Goal: Information Seeking & Learning: Learn about a topic

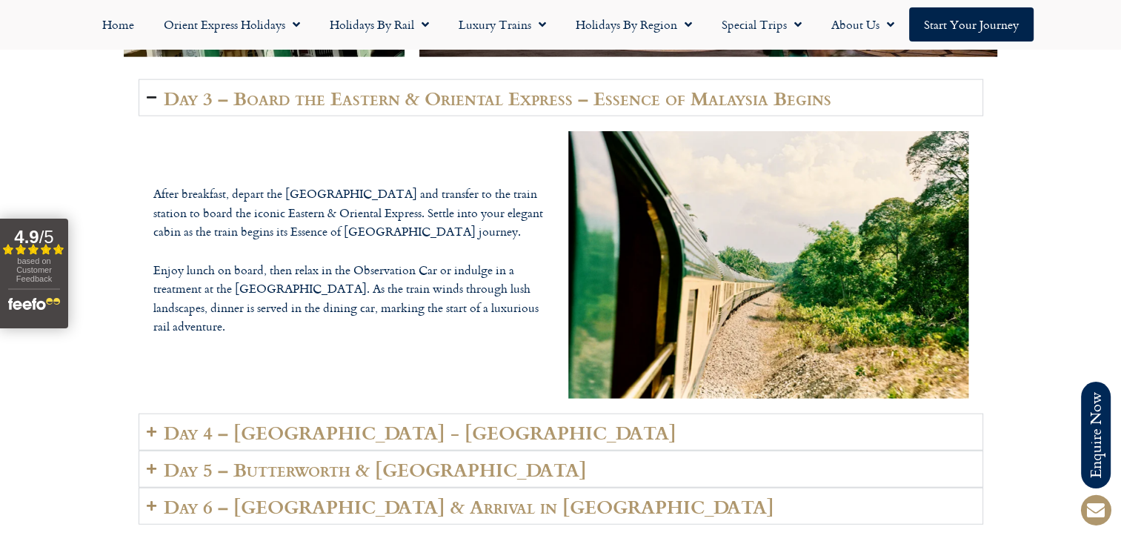
scroll to position [3481, 0]
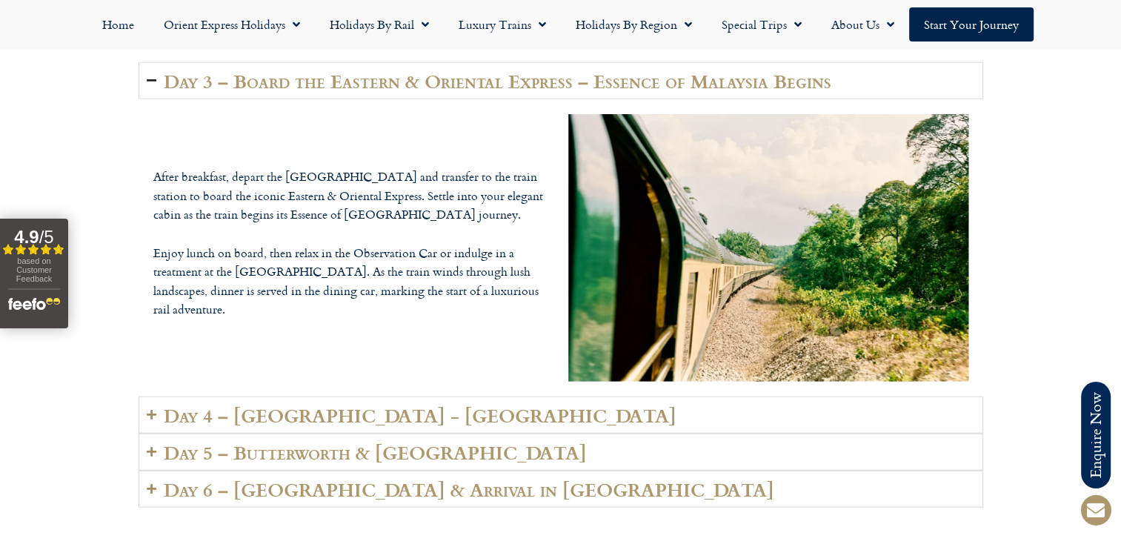
click at [319, 407] on h2 "Day 4 – [GEOGRAPHIC_DATA] - [GEOGRAPHIC_DATA]" at bounding box center [420, 414] width 513 height 21
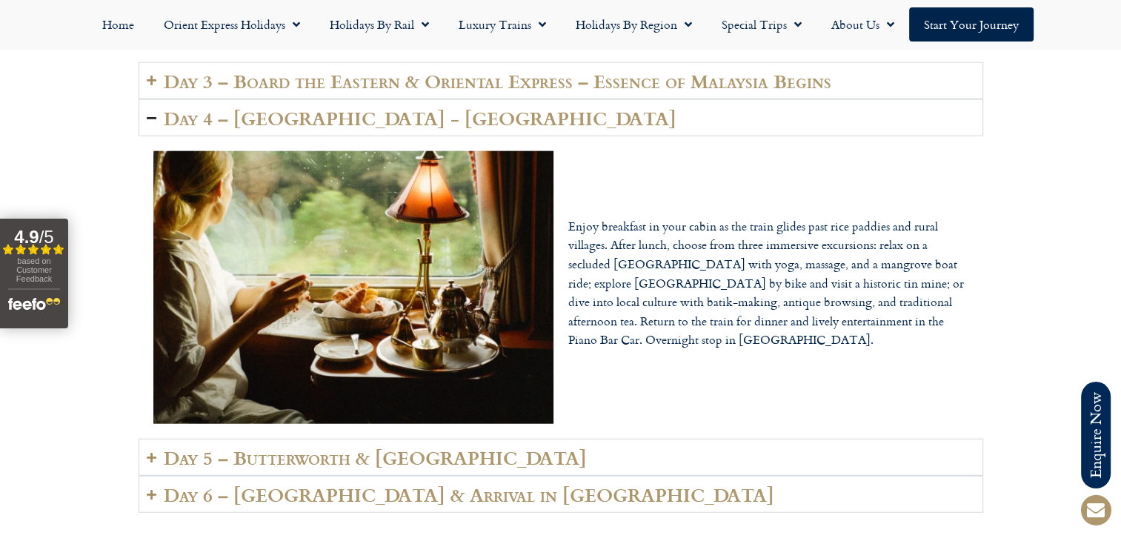
click at [333, 447] on h2 "Day 5 – Butterworth & [GEOGRAPHIC_DATA]" at bounding box center [375, 457] width 423 height 21
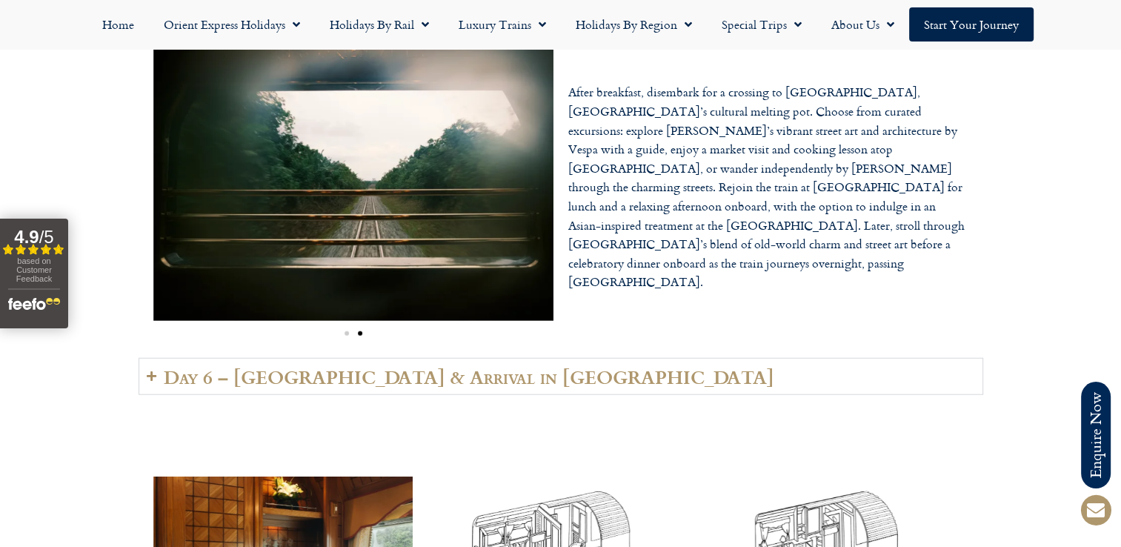
scroll to position [3629, 0]
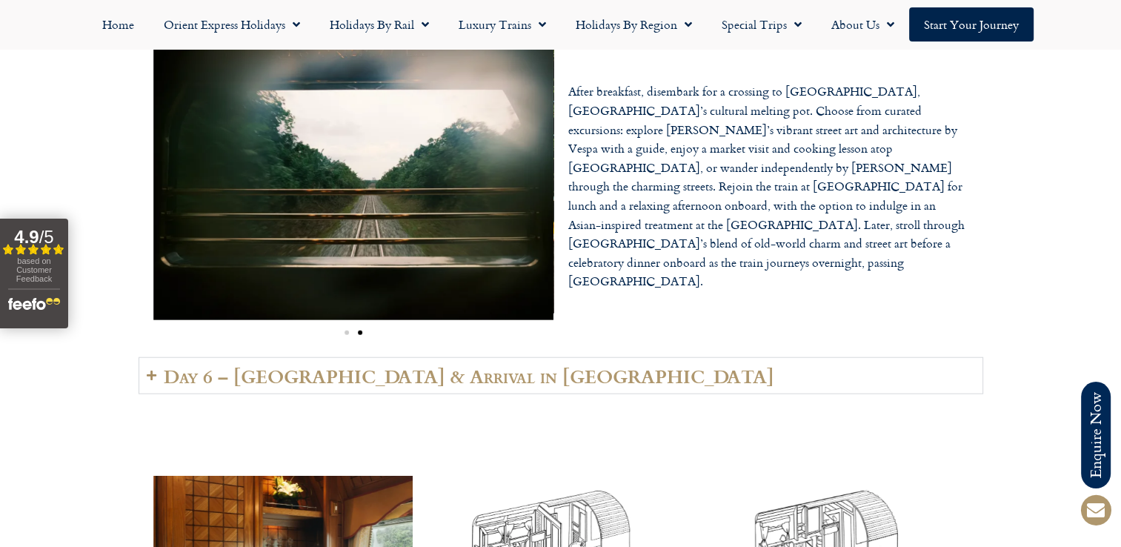
click at [367, 365] on h2 "Day 6 – [GEOGRAPHIC_DATA] & Arrival in [GEOGRAPHIC_DATA]" at bounding box center [469, 375] width 610 height 21
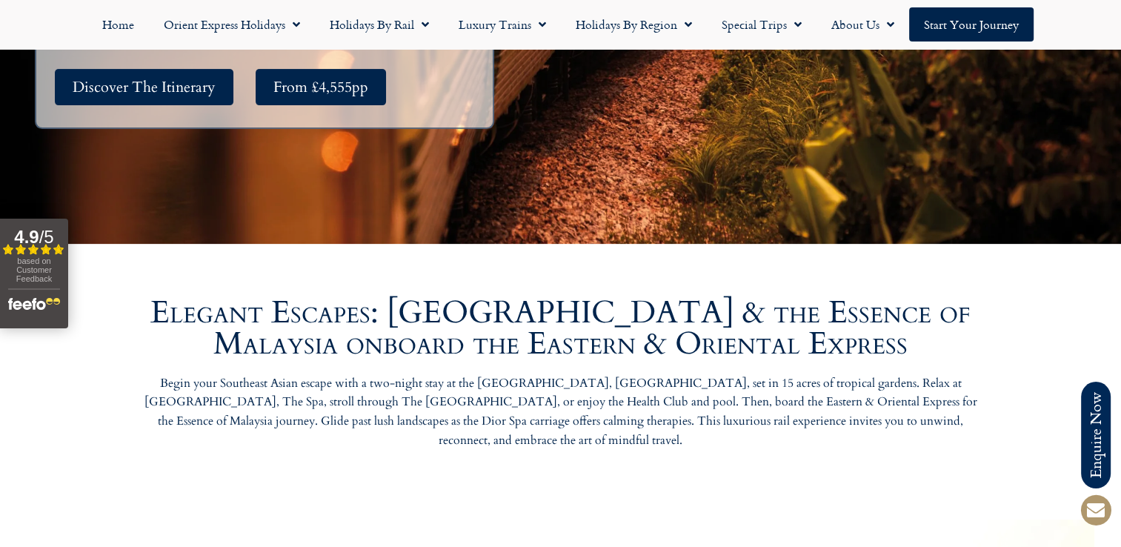
scroll to position [444, 0]
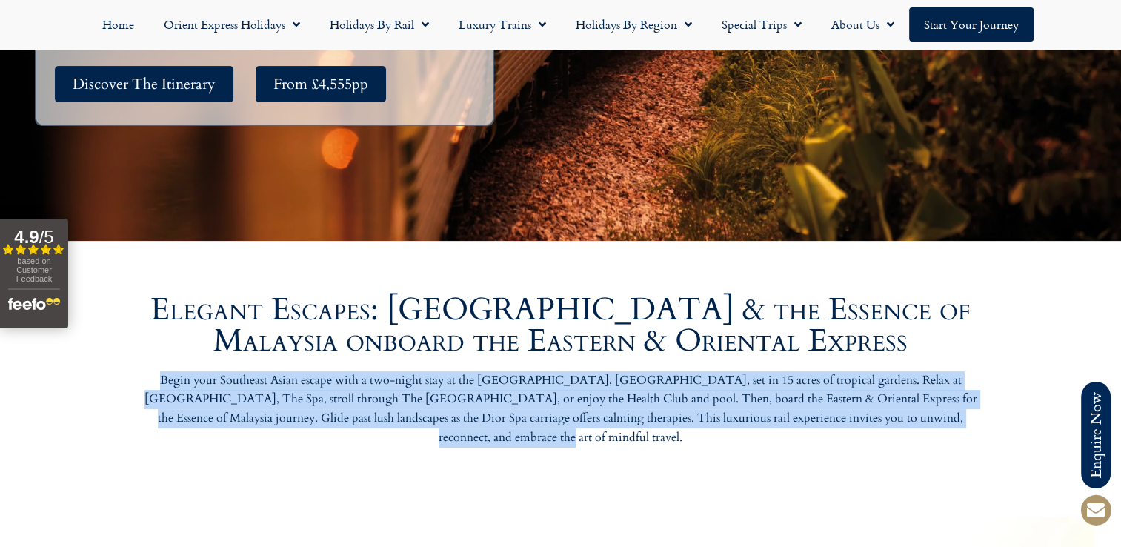
drag, startPoint x: 148, startPoint y: 378, endPoint x: 969, endPoint y: 421, distance: 821.8
click at [969, 421] on p "Begin your Southeast Asian escape with a two-night stay at the [GEOGRAPHIC_DATA…" at bounding box center [560, 409] width 844 height 76
drag, startPoint x: 969, startPoint y: 421, endPoint x: 725, endPoint y: 390, distance: 245.7
copy p "Begin your Southeast Asian escape with a two-night stay at the [GEOGRAPHIC_DATA…"
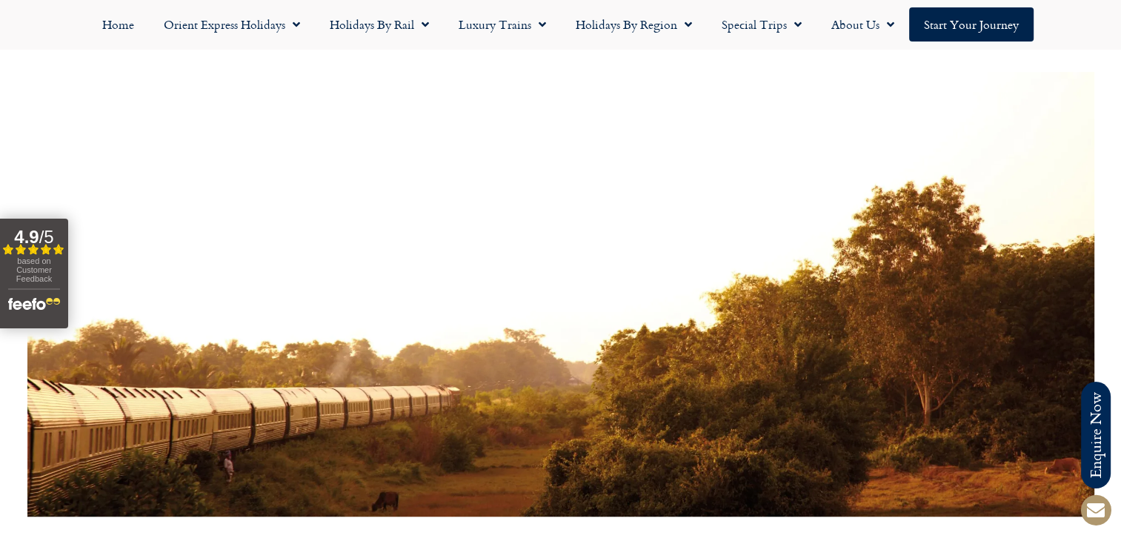
click at [489, 324] on div at bounding box center [560, 294] width 1066 height 444
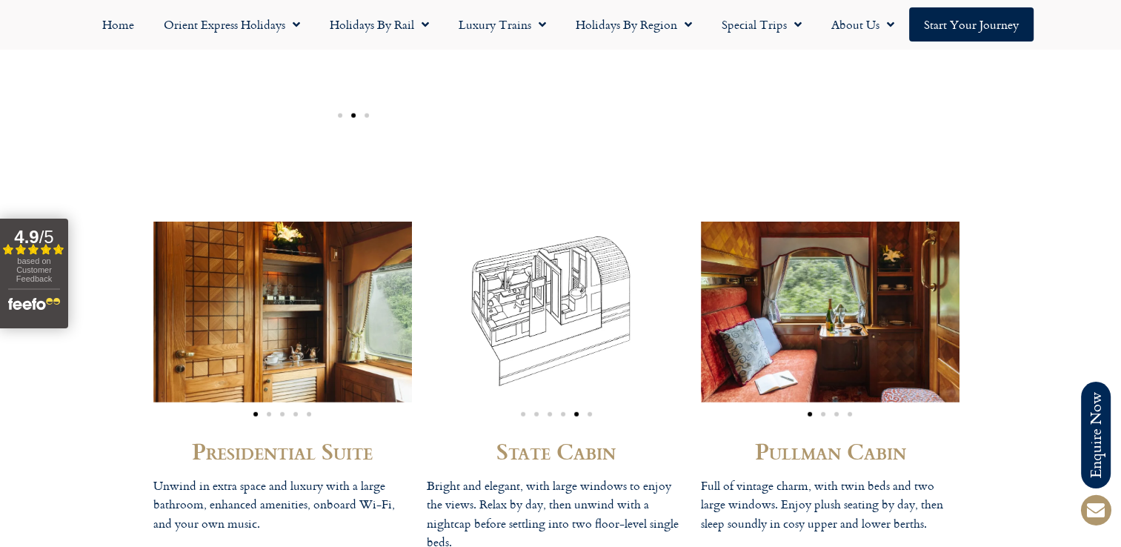
scroll to position [3925, 0]
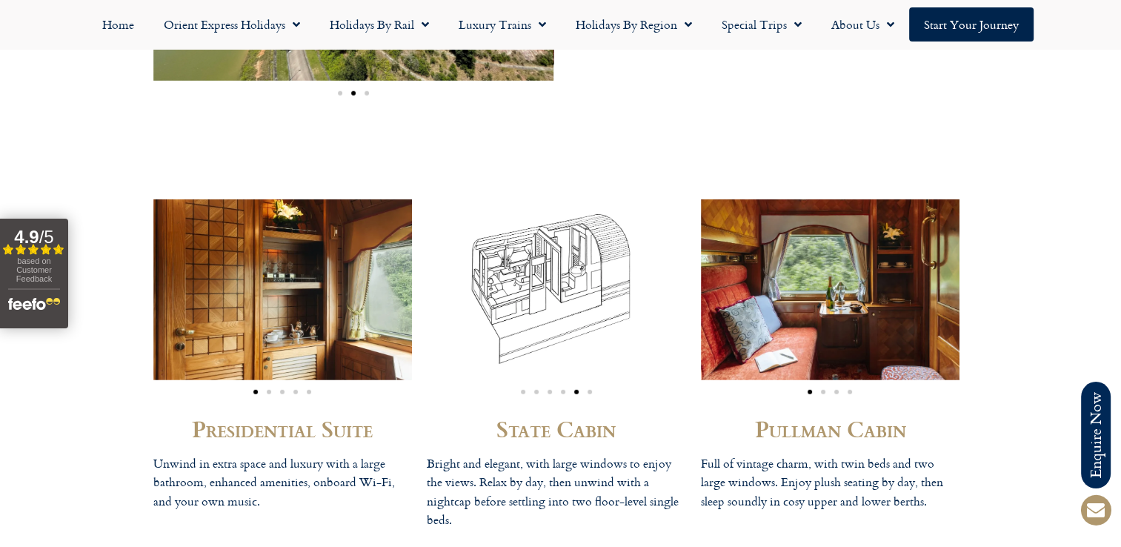
click at [825, 381] on div "Image Carousel" at bounding box center [830, 389] width 259 height 17
click at [824, 390] on span "Go to slide 2" at bounding box center [823, 392] width 4 height 4
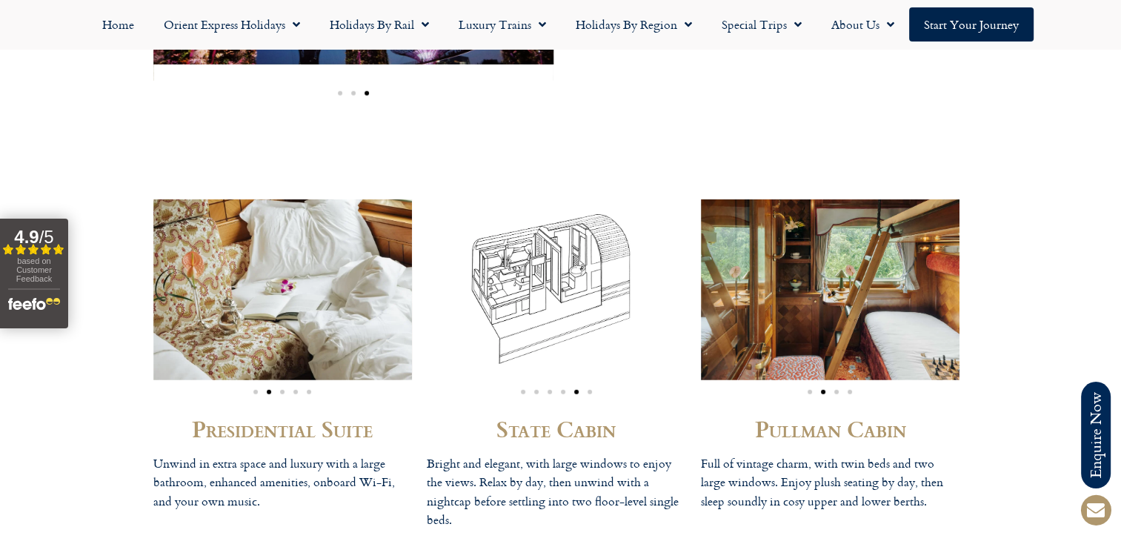
click at [838, 381] on div "Image Carousel" at bounding box center [830, 389] width 259 height 17
click at [835, 390] on span "Go to slide 3" at bounding box center [836, 392] width 4 height 4
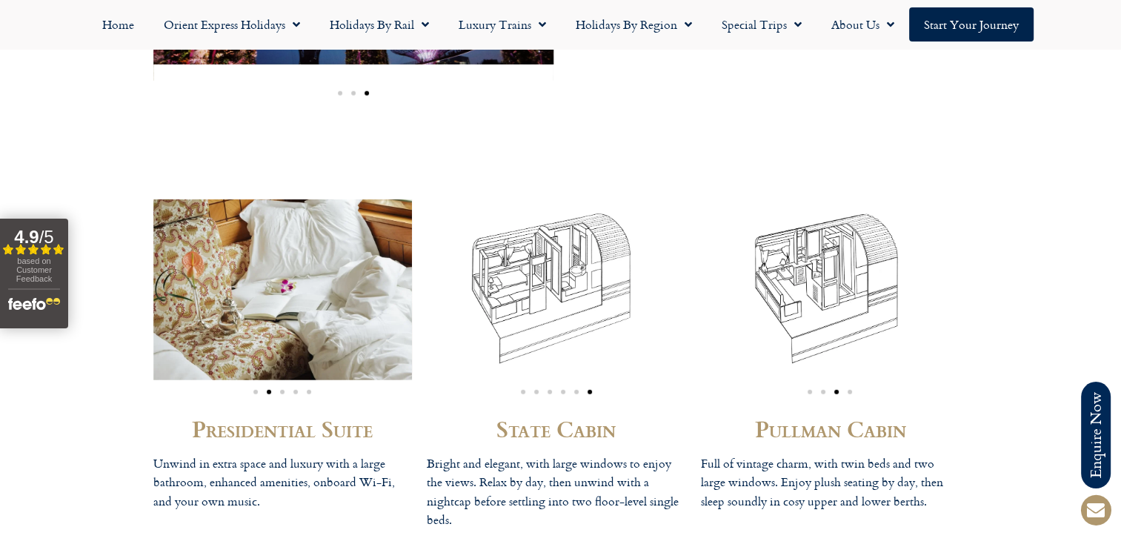
click at [852, 381] on div "Image Carousel" at bounding box center [830, 389] width 259 height 17
click at [850, 390] on span "Go to slide 4" at bounding box center [849, 392] width 4 height 4
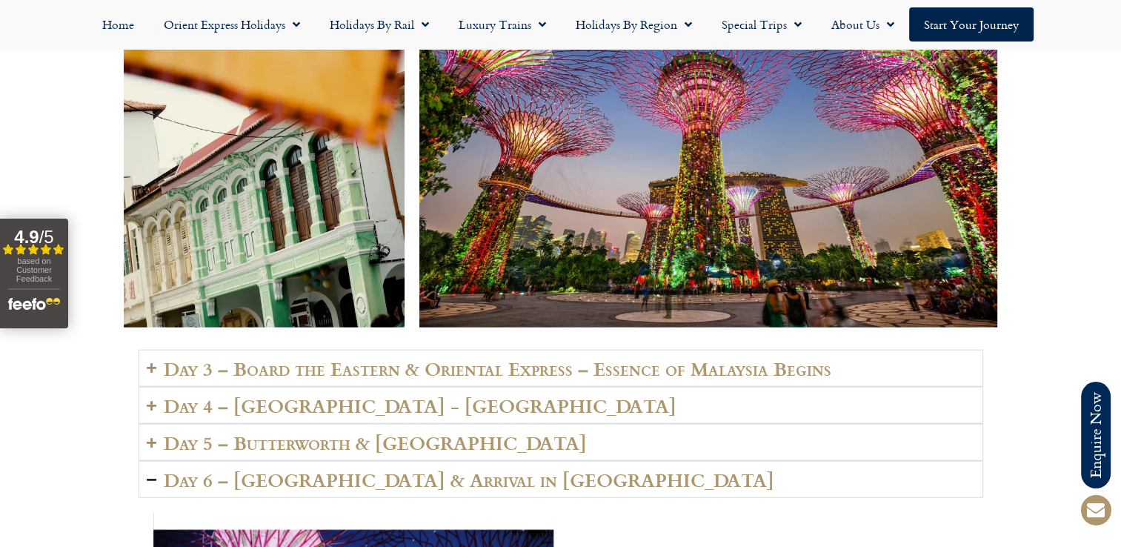
scroll to position [3259, 0]
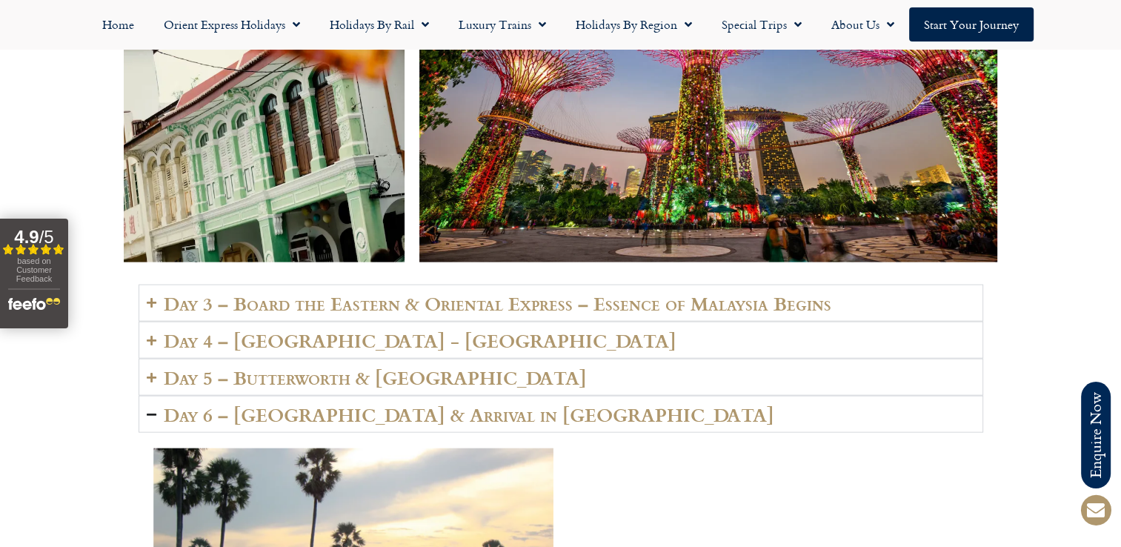
click at [358, 293] on h2 "Day 3 – Board the Eastern & Oriental Express – Essence of Malaysia Begins" at bounding box center [497, 303] width 667 height 21
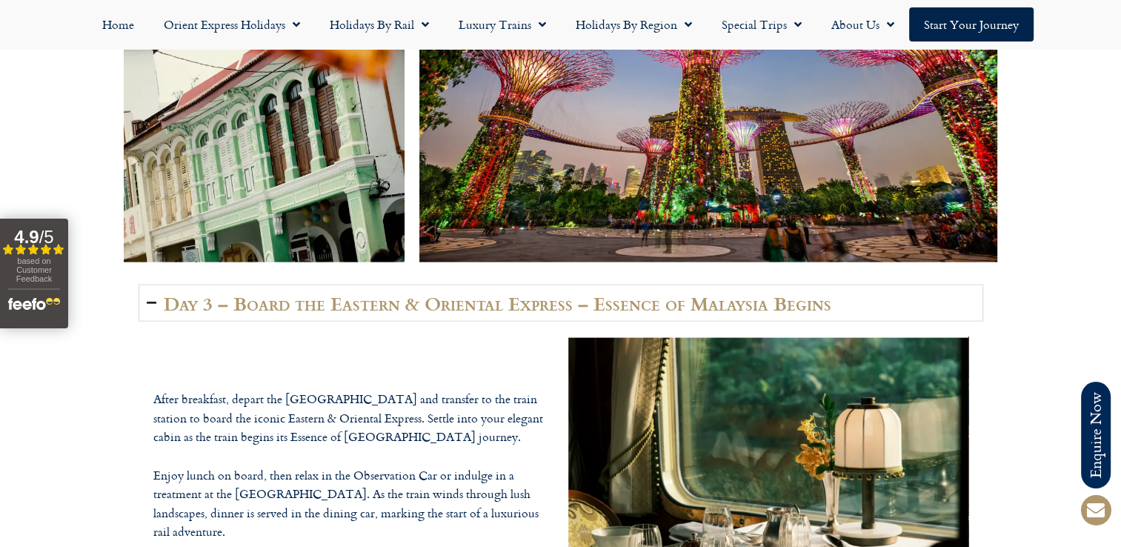
scroll to position [3333, 0]
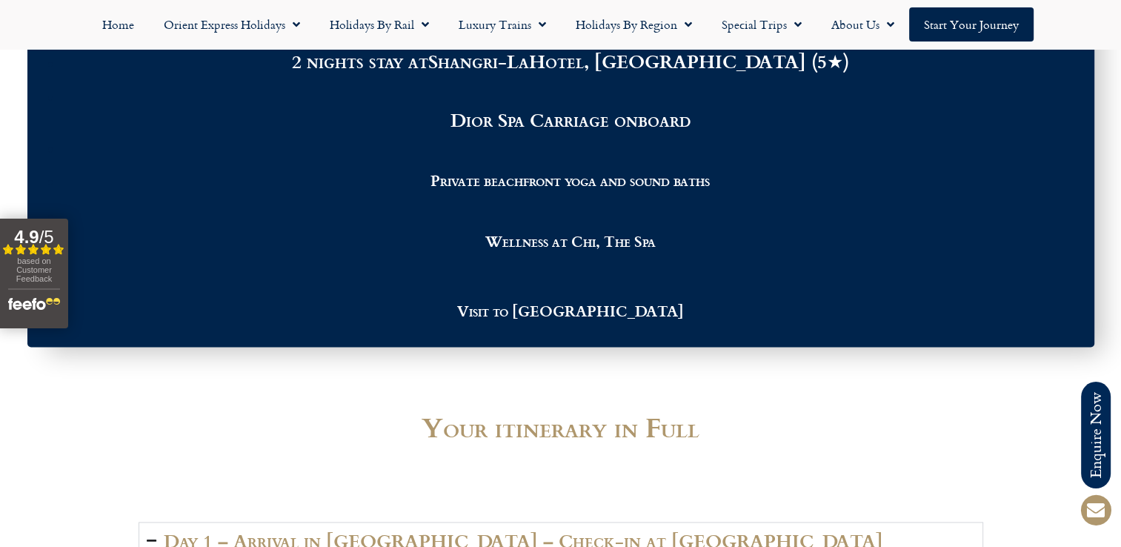
drag, startPoint x: 507, startPoint y: 344, endPoint x: 335, endPoint y: 333, distance: 172.2
click at [335, 333] on div "Highlights Luxury train journey through Malaysia on the Eastern & Oriental Expr…" at bounding box center [560, 147] width 1066 height 413
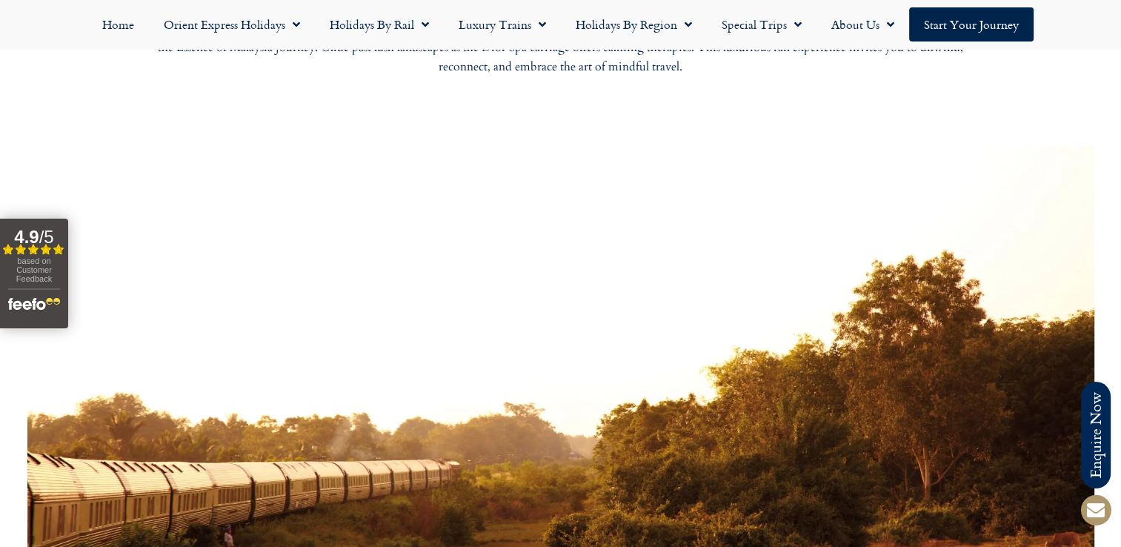
scroll to position [444, 0]
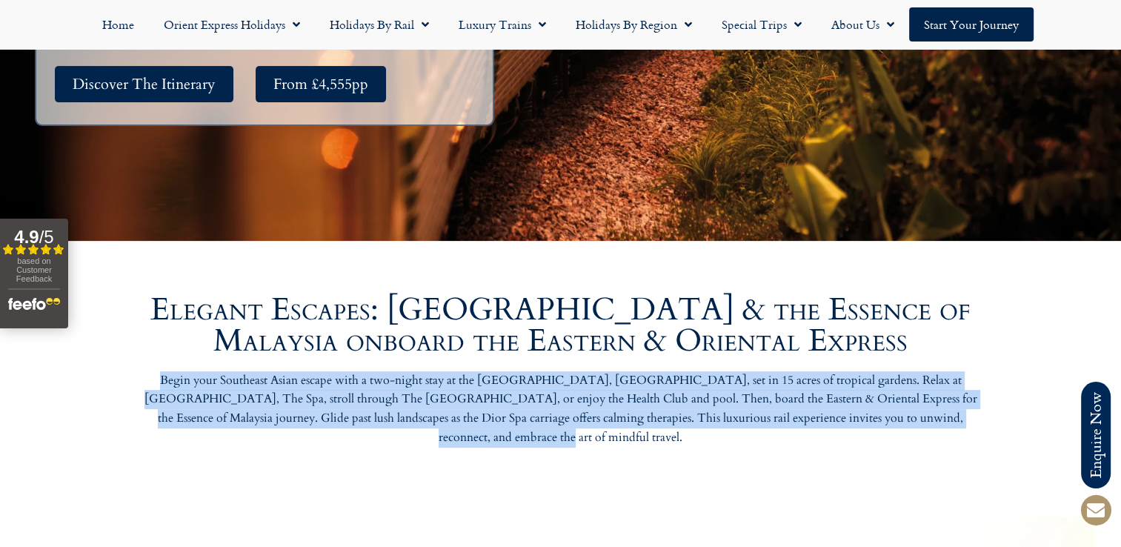
drag, startPoint x: 286, startPoint y: 388, endPoint x: 1005, endPoint y: 427, distance: 720.2
click at [1005, 427] on div "Elegant Escapes: Singapore & the Essence of Malaysia onboard the Eastern & Orie…" at bounding box center [560, 398] width 1121 height 222
drag, startPoint x: 1005, startPoint y: 427, endPoint x: 649, endPoint y: 390, distance: 358.2
copy p "Begin your Southeast Asian escape with a two-night stay at the [GEOGRAPHIC_DATA…"
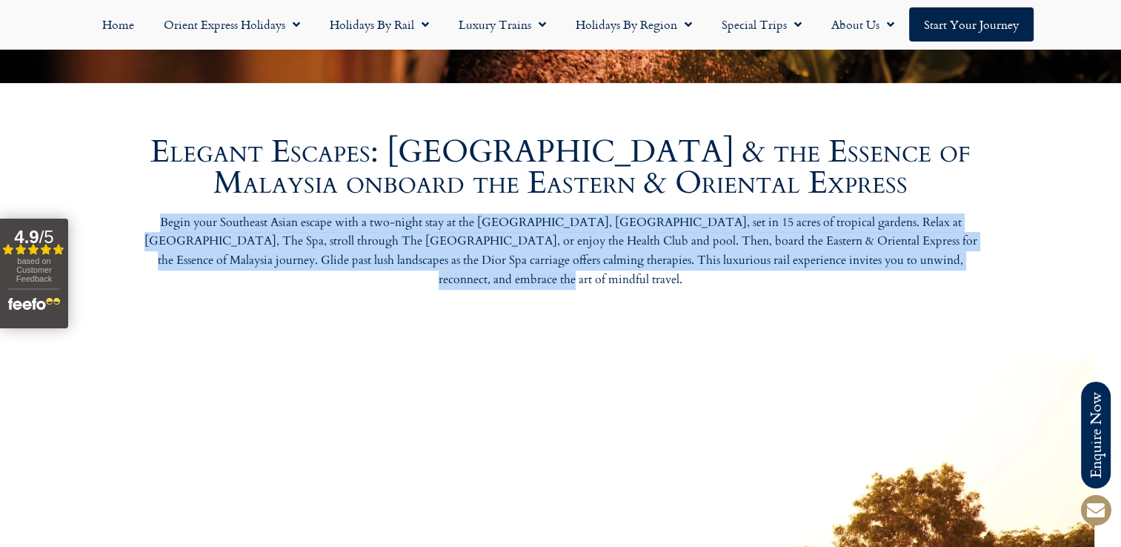
scroll to position [592, 0]
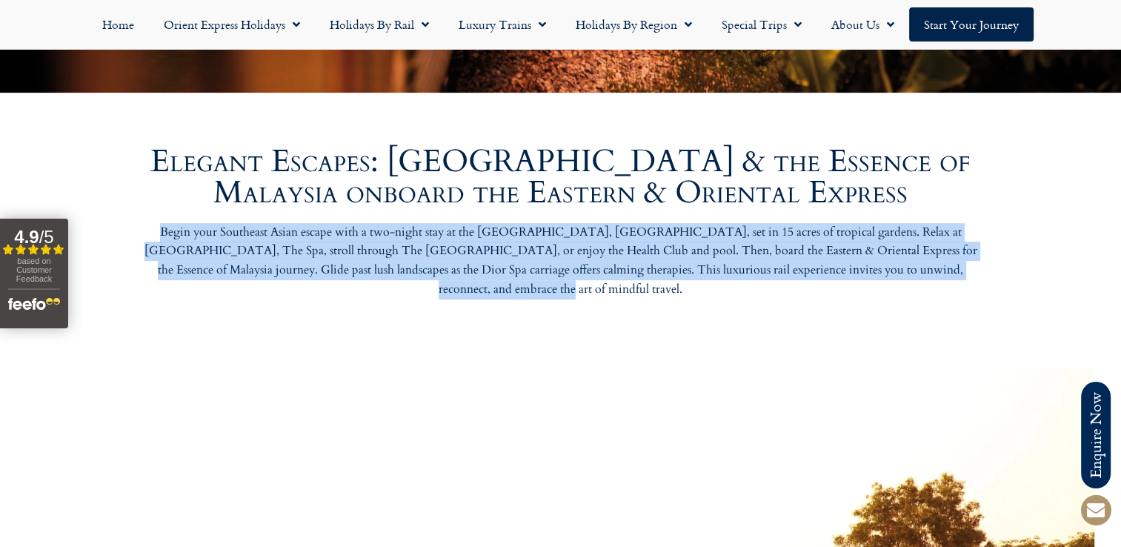
copy p "Begin your Southeast Asian escape with a two-night stay at the [GEOGRAPHIC_DATA…"
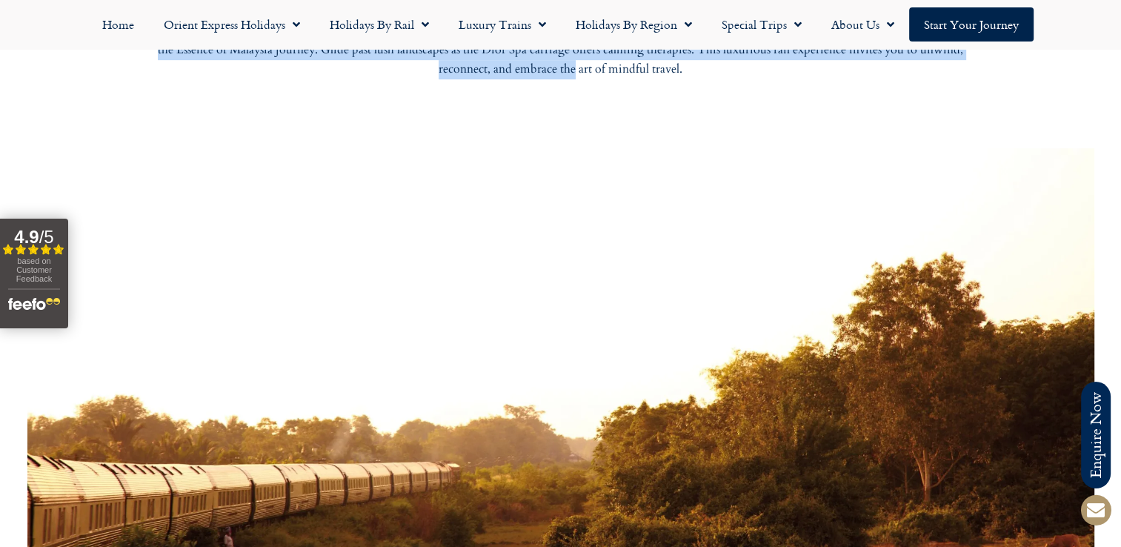
click at [504, 314] on div at bounding box center [560, 370] width 1066 height 444
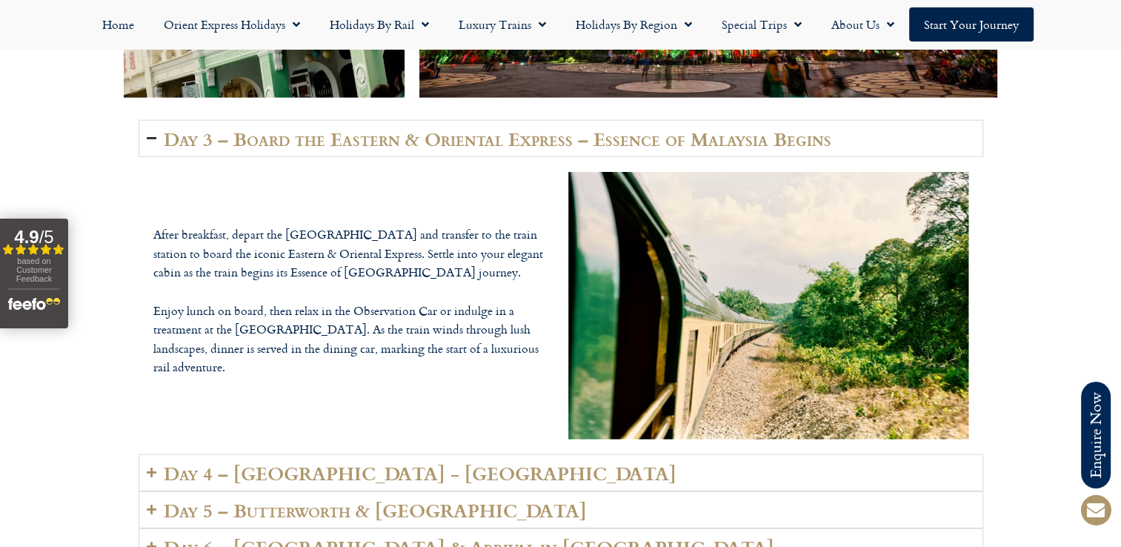
scroll to position [3333, 0]
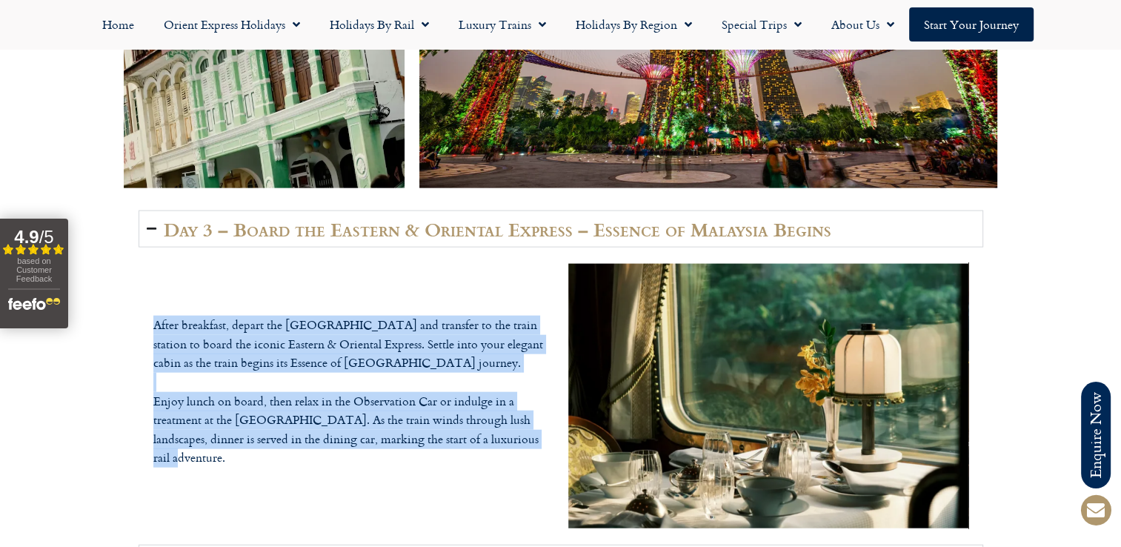
drag, startPoint x: 144, startPoint y: 313, endPoint x: 528, endPoint y: 450, distance: 407.6
click at [528, 450] on div "After breakfast, depart the Shangri-La Hotel and transfer to the train station …" at bounding box center [560, 395] width 844 height 297
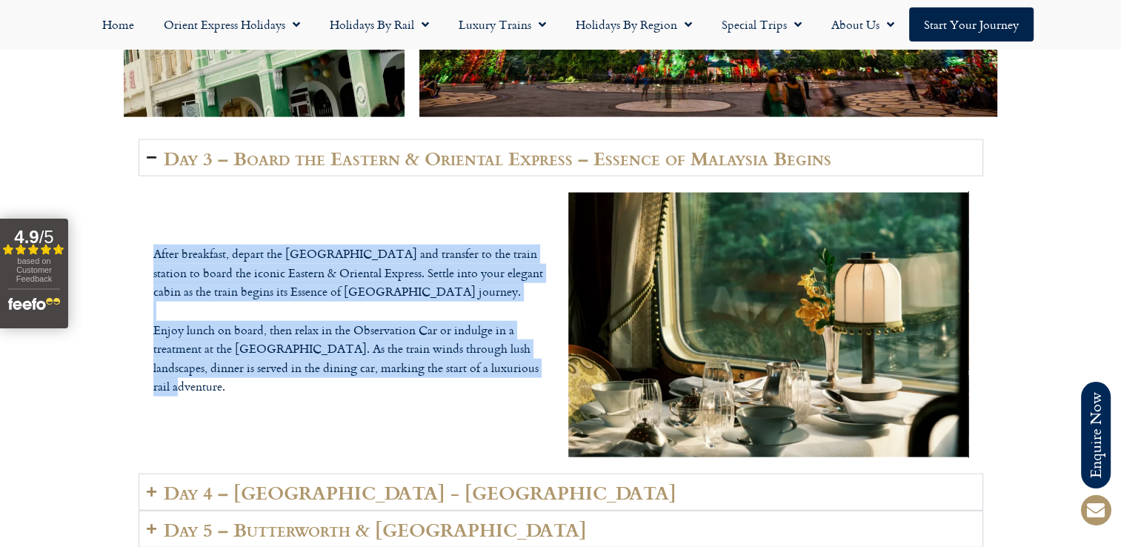
scroll to position [3481, 0]
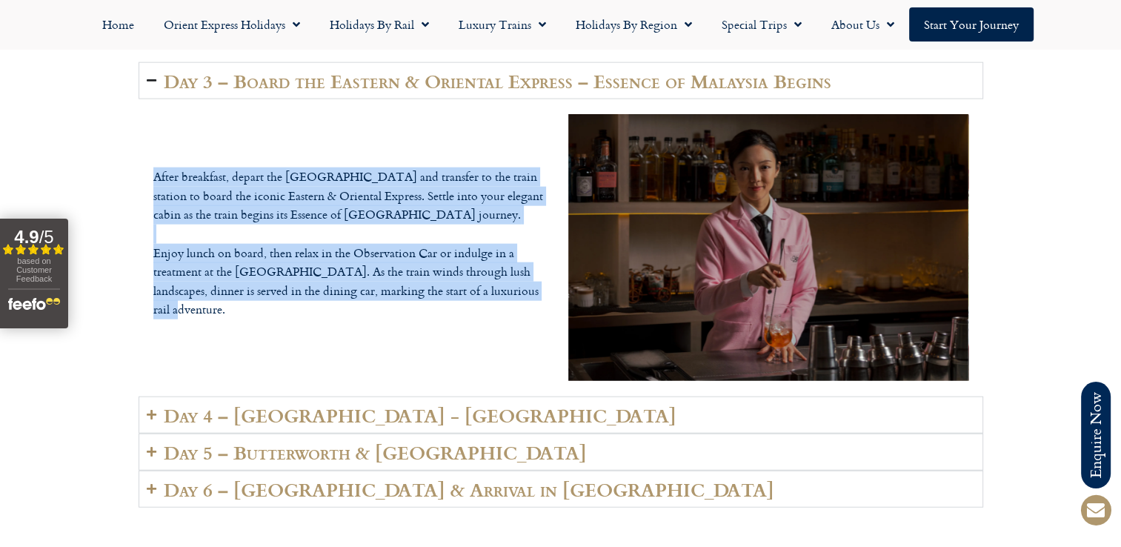
copy p "After breakfast, depart the Shangri-La Hotel and transfer to the train station …"
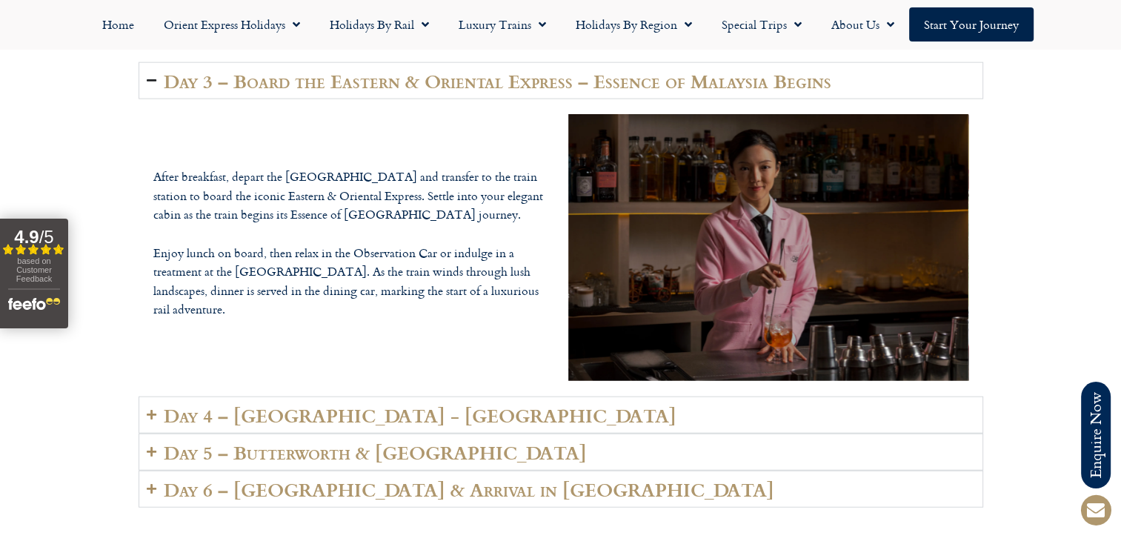
click at [344, 404] on h2 "Day 4 – [GEOGRAPHIC_DATA] - [GEOGRAPHIC_DATA]" at bounding box center [420, 414] width 513 height 21
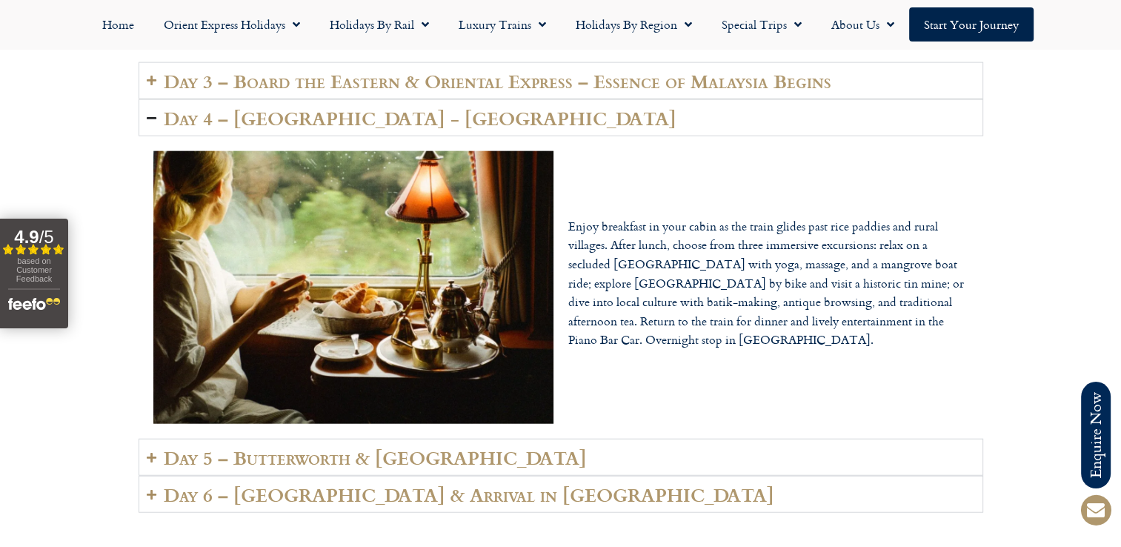
click at [406, 447] on h2 "Day 5 – Butterworth & [GEOGRAPHIC_DATA]" at bounding box center [375, 457] width 423 height 21
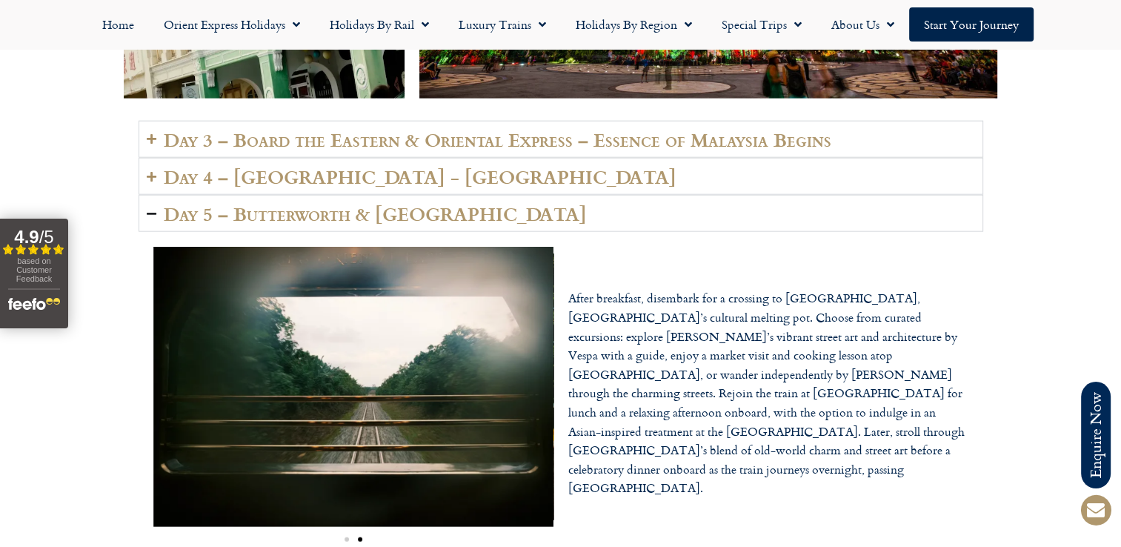
scroll to position [3407, 0]
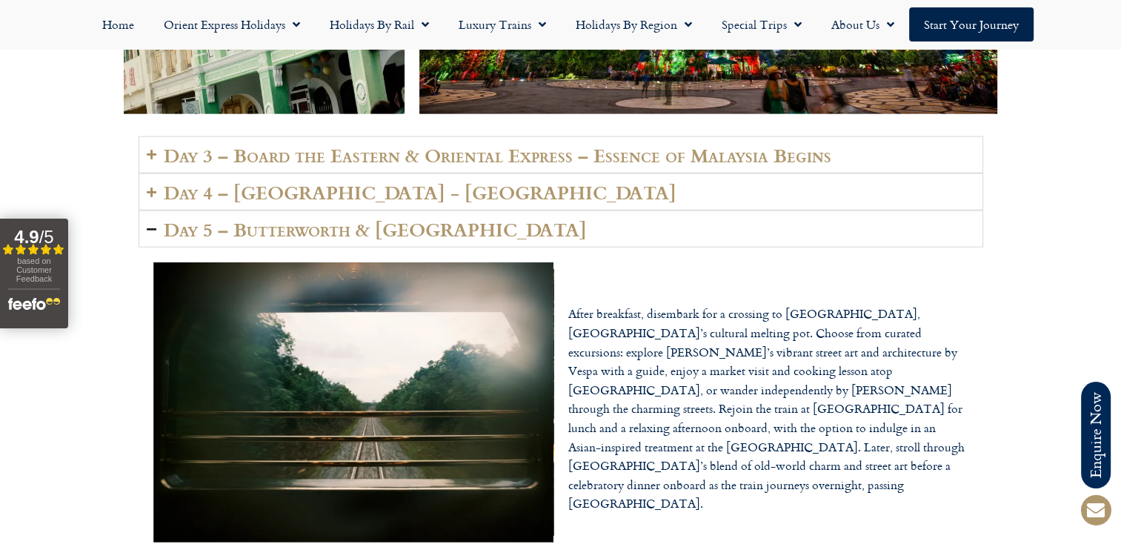
click at [356, 181] on h2 "Day 4 – [GEOGRAPHIC_DATA] - [GEOGRAPHIC_DATA]" at bounding box center [420, 191] width 513 height 21
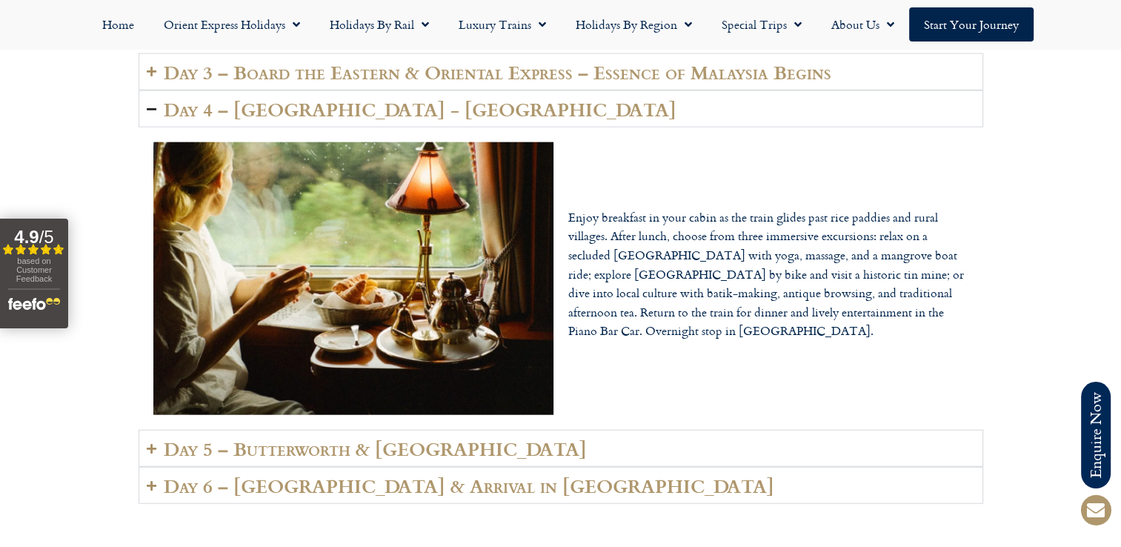
scroll to position [3481, 0]
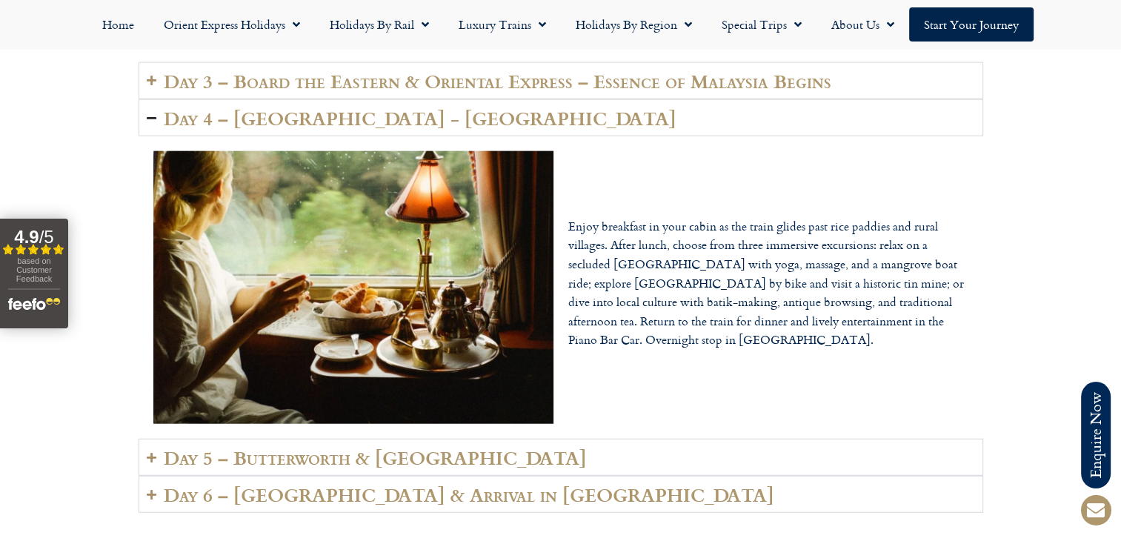
click at [740, 322] on p "Enjoy breakfast in your cabin as the train glides past rice paddies and rural v…" at bounding box center [768, 283] width 400 height 133
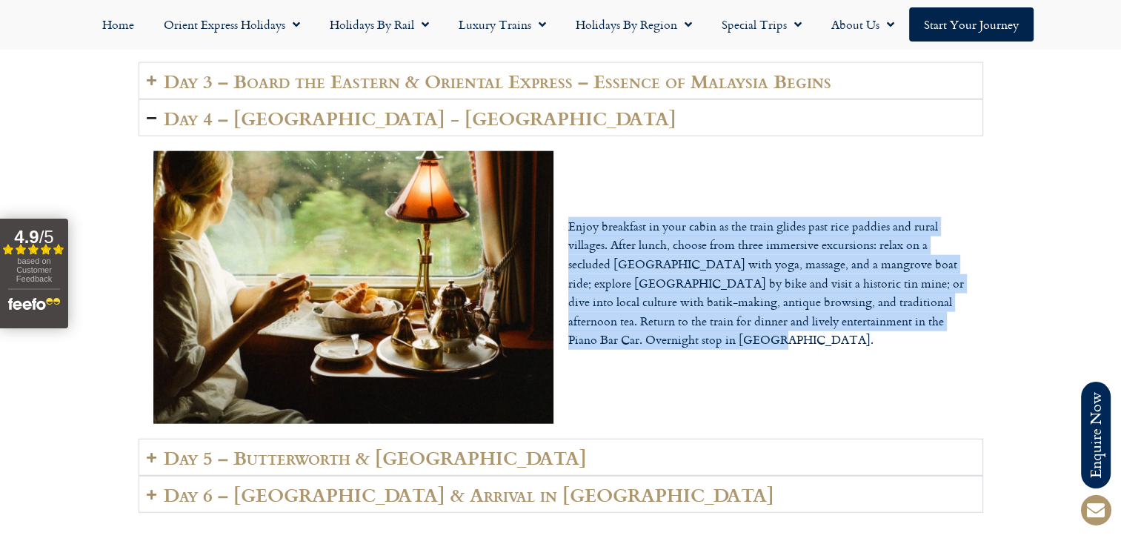
drag, startPoint x: 742, startPoint y: 327, endPoint x: 544, endPoint y: 210, distance: 230.8
click at [544, 210] on div "Enjoy breakfast in your cabin as the train glides past rice paddies and rural v…" at bounding box center [560, 287] width 829 height 302
copy div "Enjoy breakfast in your cabin as the train glides past rice paddies and rural v…"
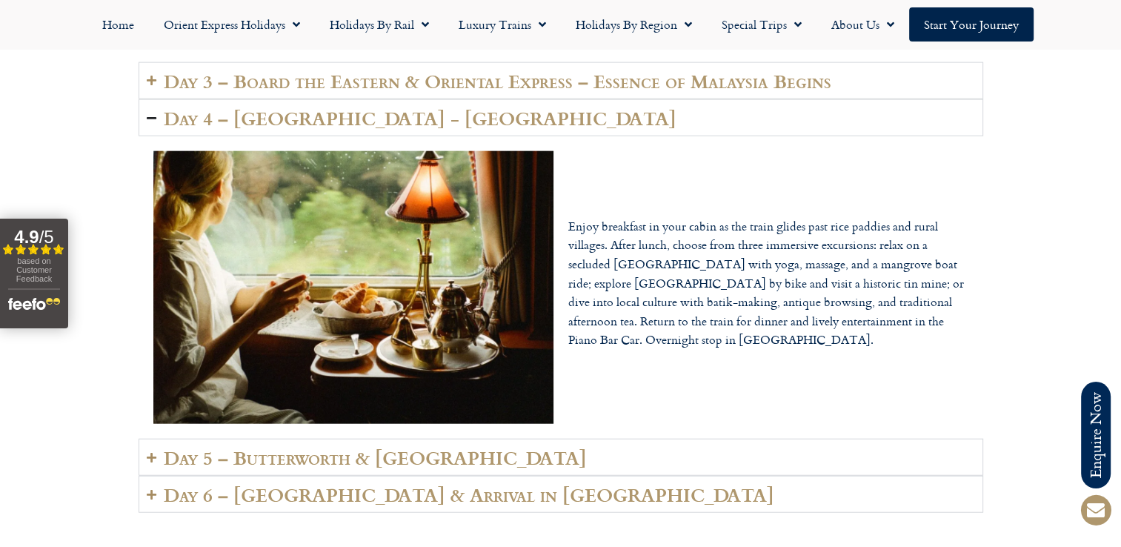
click at [341, 447] on h2 "Day 5 – Butterworth & [GEOGRAPHIC_DATA]" at bounding box center [375, 457] width 423 height 21
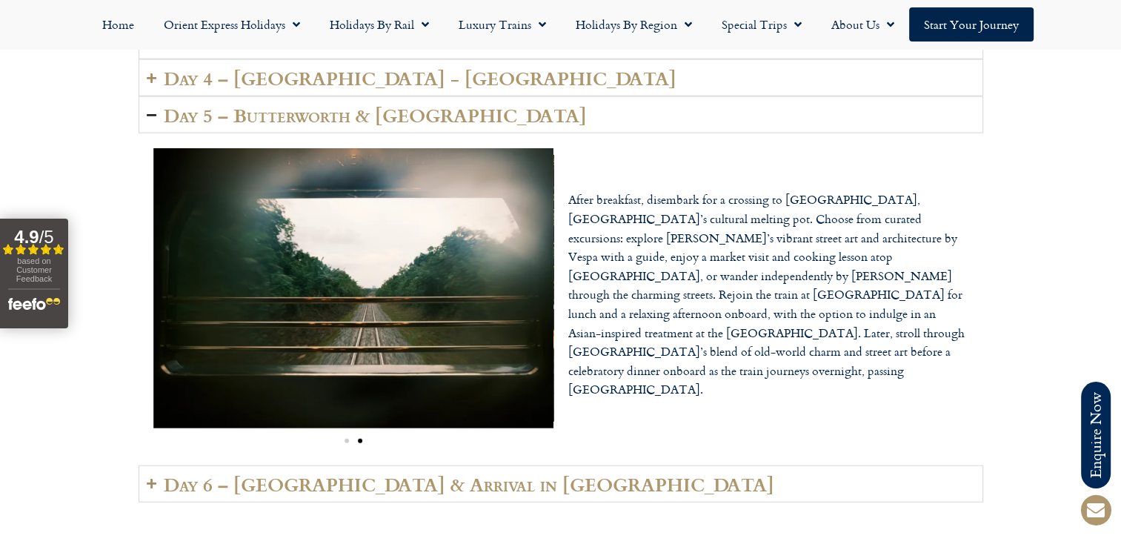
scroll to position [3555, 0]
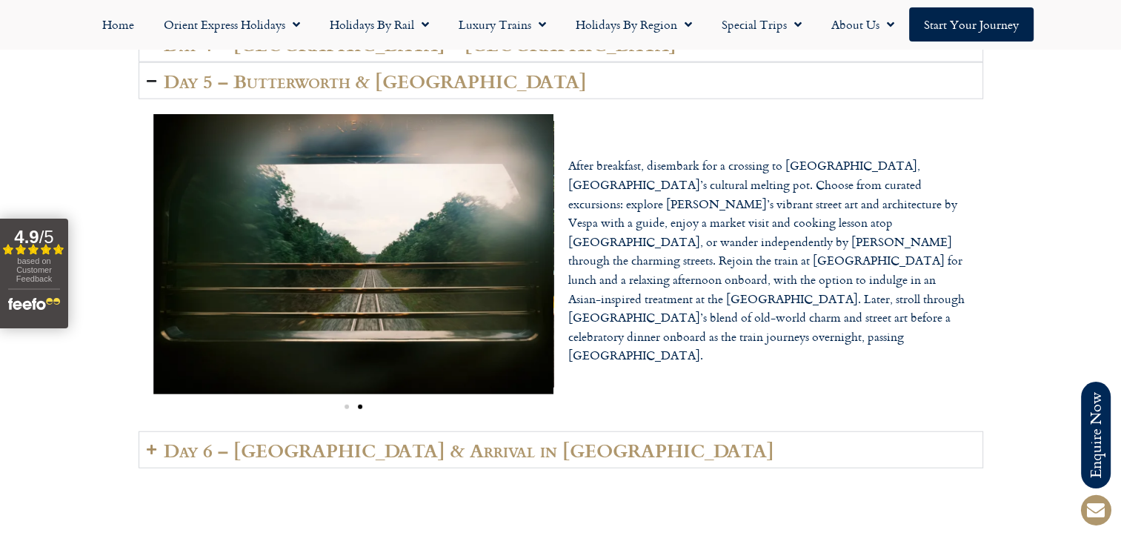
click at [670, 313] on p "After breakfast, disembark for a crossing to [GEOGRAPHIC_DATA], [GEOGRAPHIC_DAT…" at bounding box center [768, 260] width 400 height 209
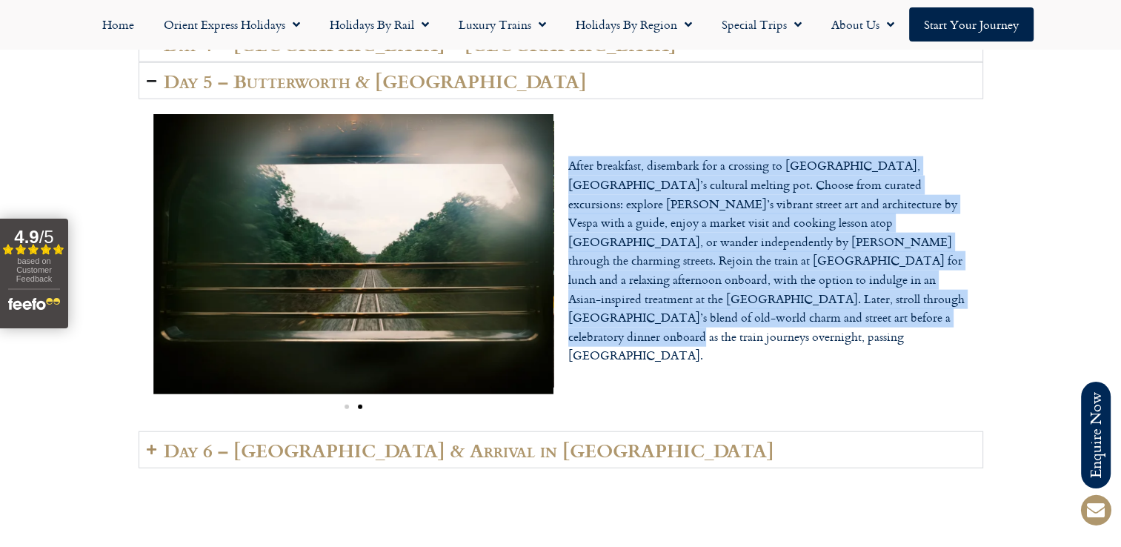
drag, startPoint x: 670, startPoint y: 321, endPoint x: 567, endPoint y: 169, distance: 184.5
click at [567, 169] on div "After breakfast, disembark for a crossing to [GEOGRAPHIC_DATA], [GEOGRAPHIC_DAT…" at bounding box center [768, 265] width 415 height 232
copy p "After breakfast, disembark for a crossing to [GEOGRAPHIC_DATA], [GEOGRAPHIC_DAT…"
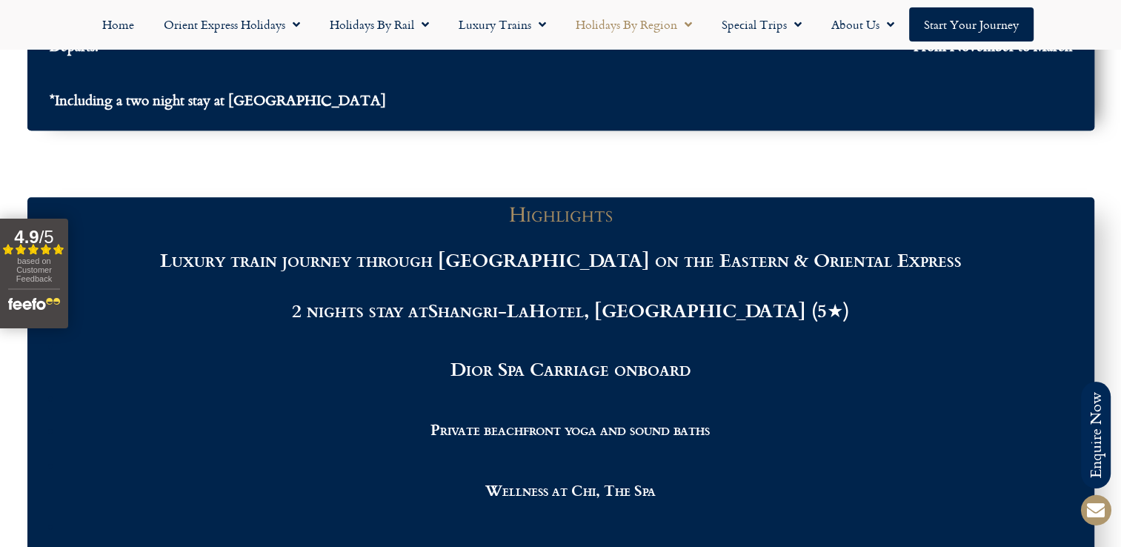
scroll to position [1407, 0]
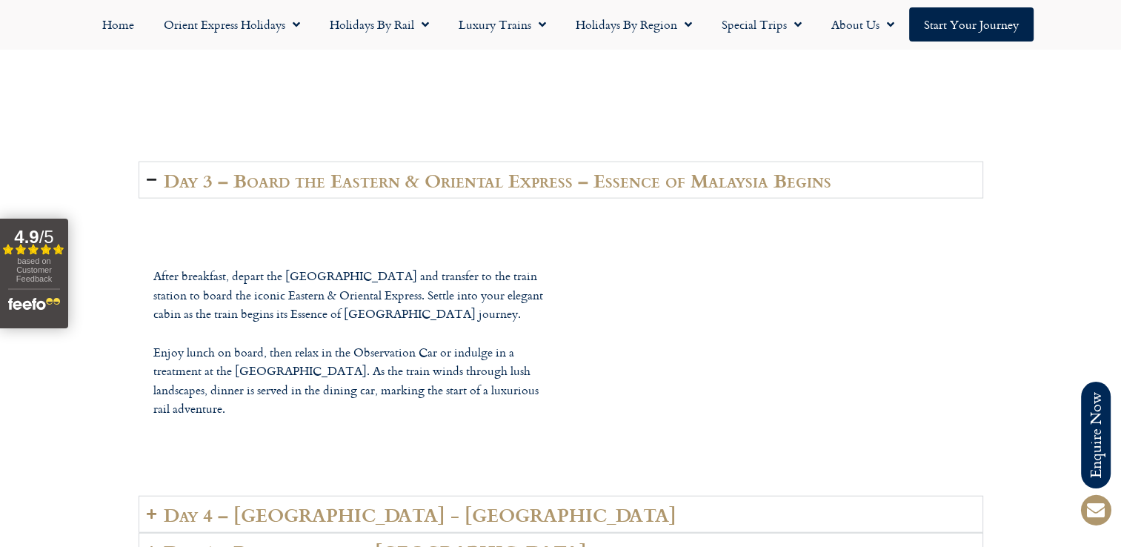
scroll to position [3445, 0]
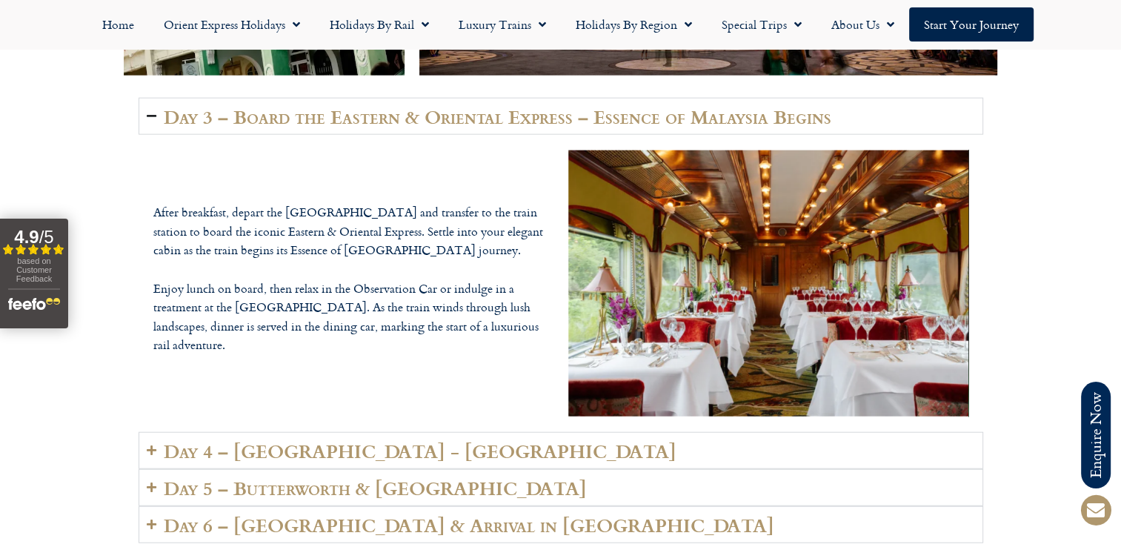
click at [353, 440] on h2 "Day 4 – [GEOGRAPHIC_DATA] - [GEOGRAPHIC_DATA]" at bounding box center [420, 450] width 513 height 21
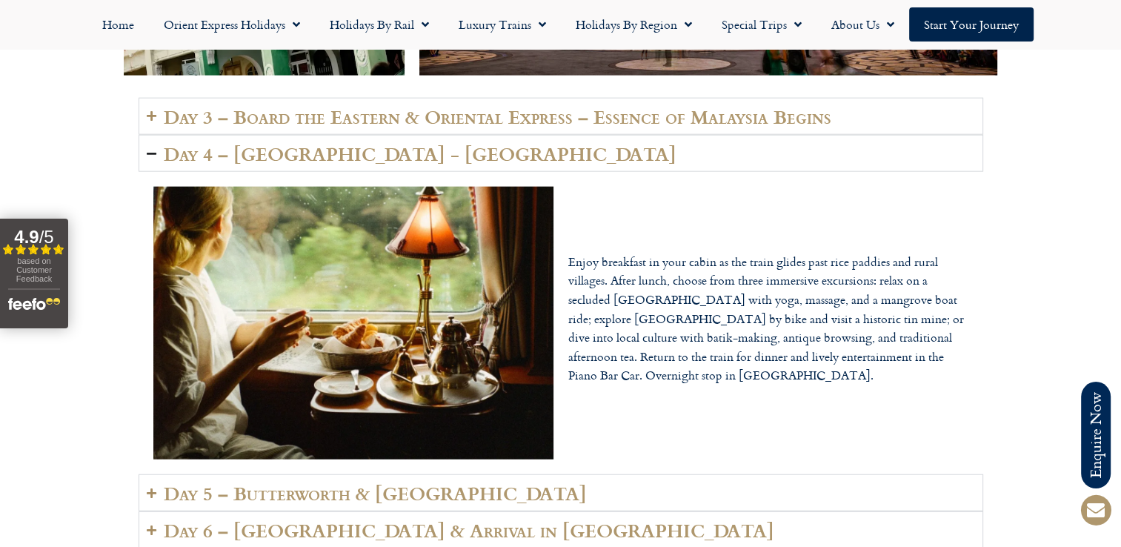
click at [353, 482] on h2 "Day 5 – Butterworth & [GEOGRAPHIC_DATA]" at bounding box center [375, 492] width 423 height 21
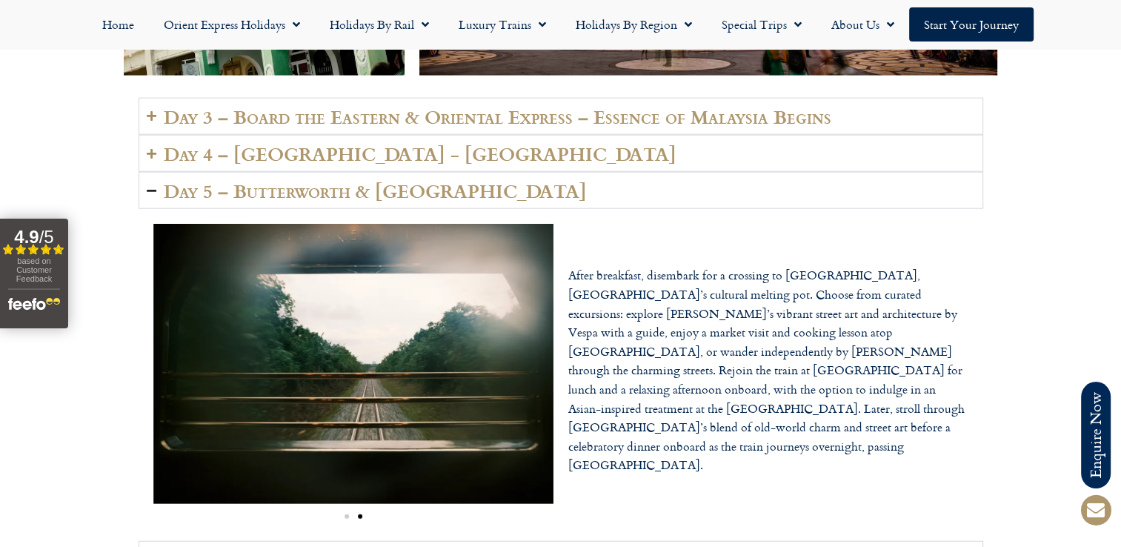
scroll to position [3594, 0]
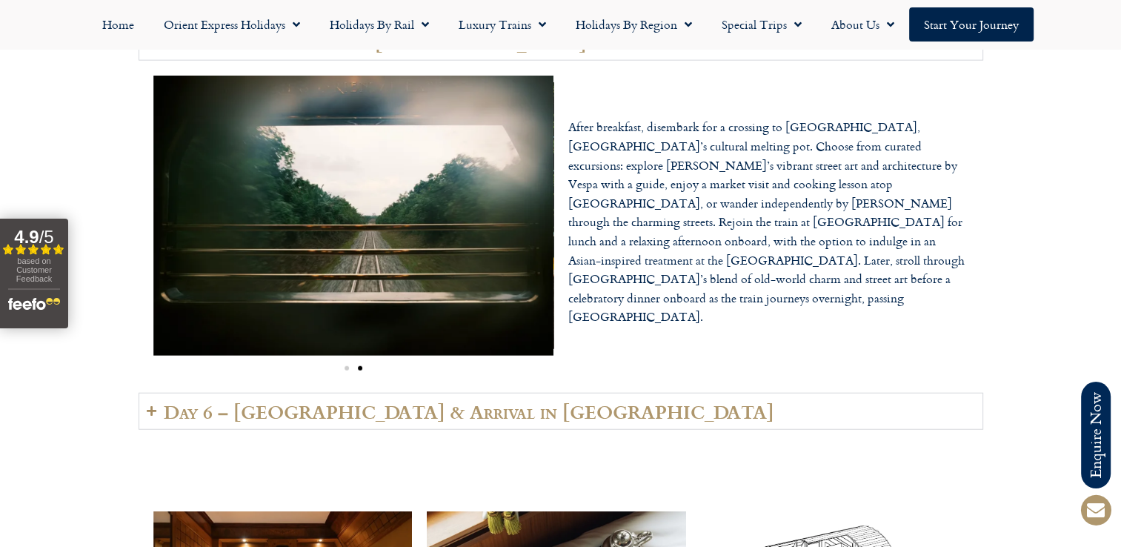
click at [348, 401] on h2 "Day 6 – [GEOGRAPHIC_DATA] & Arrival in [GEOGRAPHIC_DATA]" at bounding box center [469, 411] width 610 height 21
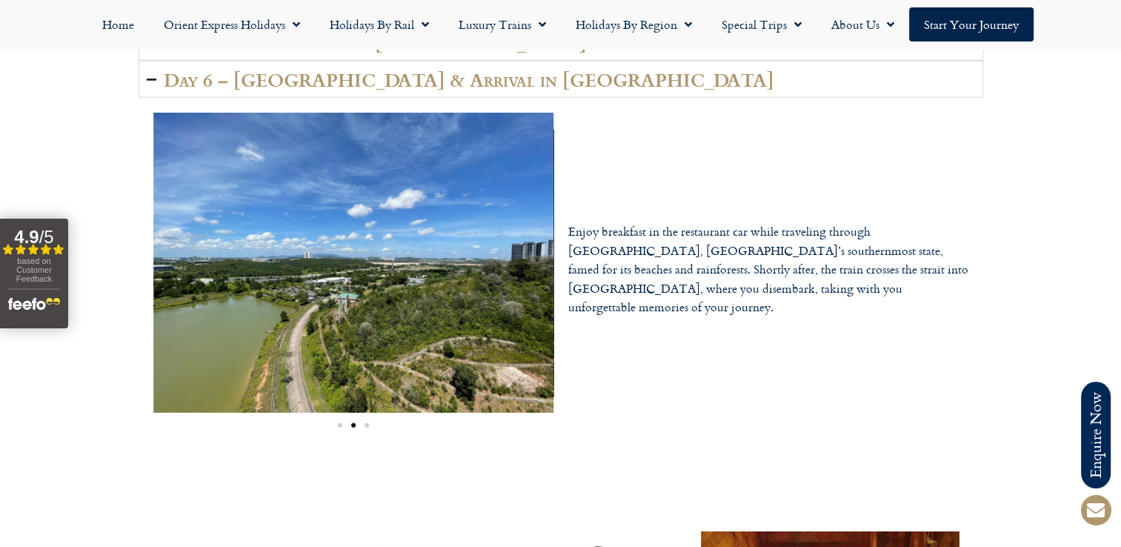
click at [364, 414] on div "Image Carousel" at bounding box center [353, 422] width 400 height 17
click at [364, 423] on span "Go to slide 3" at bounding box center [366, 425] width 4 height 4
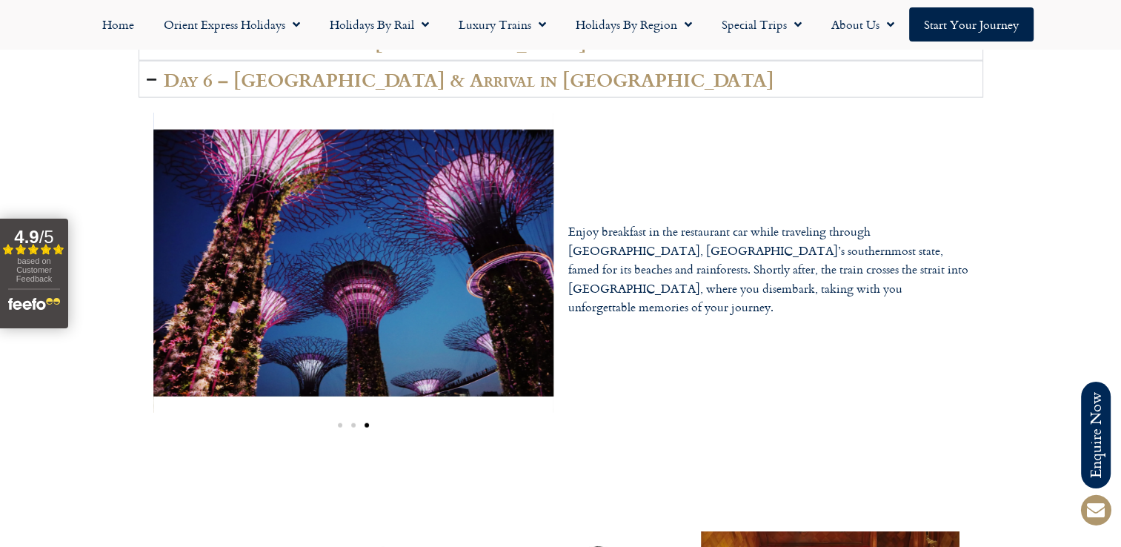
click at [338, 423] on span "Go to slide 1" at bounding box center [340, 425] width 4 height 4
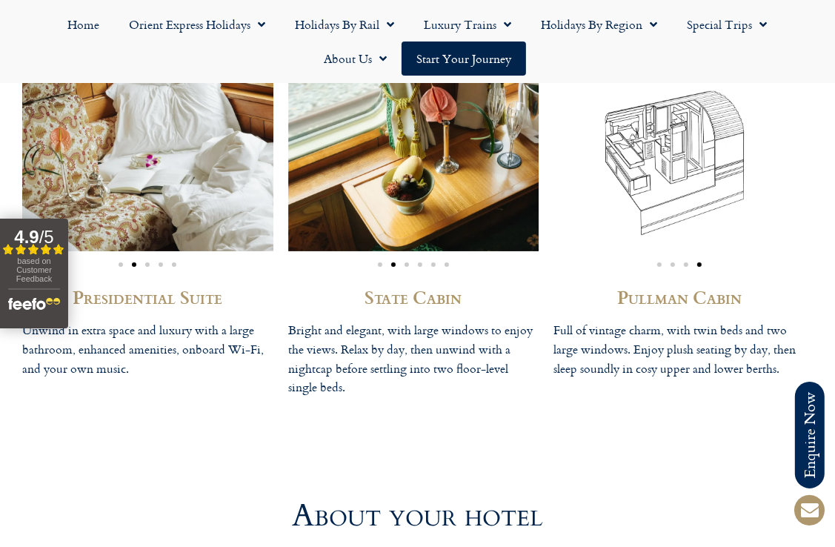
scroll to position [3964, 0]
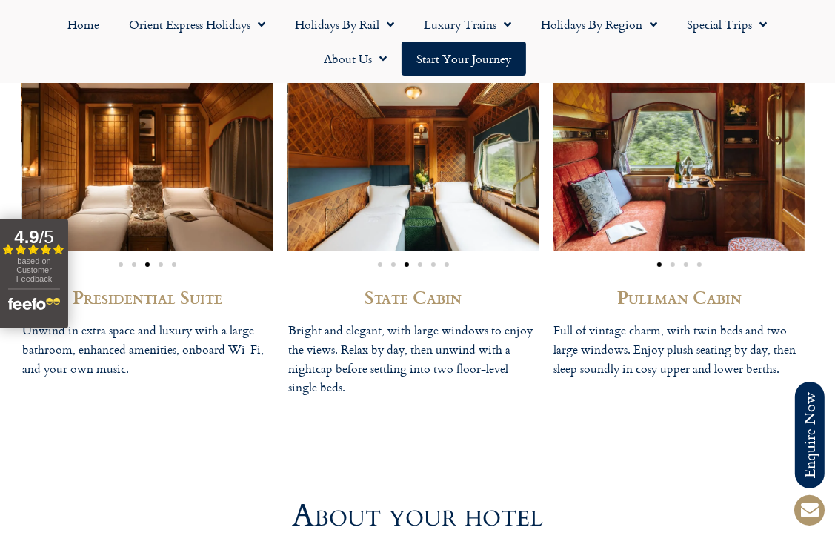
drag, startPoint x: 357, startPoint y: 387, endPoint x: 290, endPoint y: 329, distance: 88.8
click at [290, 329] on p "Bright and elegant, with large windows to enjoy the views. Relax by day, then u…" at bounding box center [413, 359] width 251 height 76
drag, startPoint x: 290, startPoint y: 329, endPoint x: 327, endPoint y: 333, distance: 37.2
copy p "Bright and elegant, with large windows to enjoy the views. Relax by day, then u…"
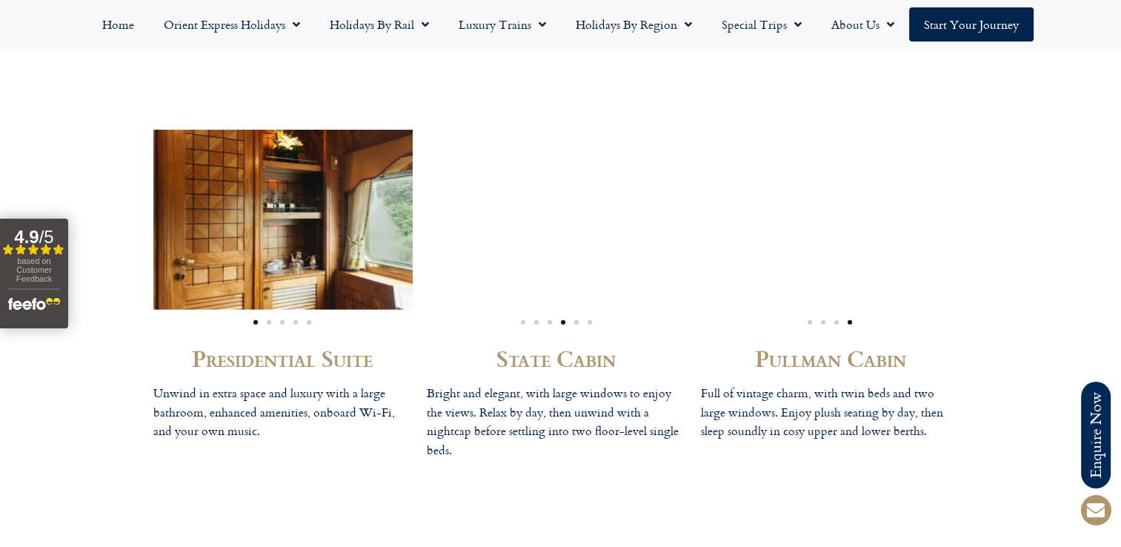
scroll to position [4147, 0]
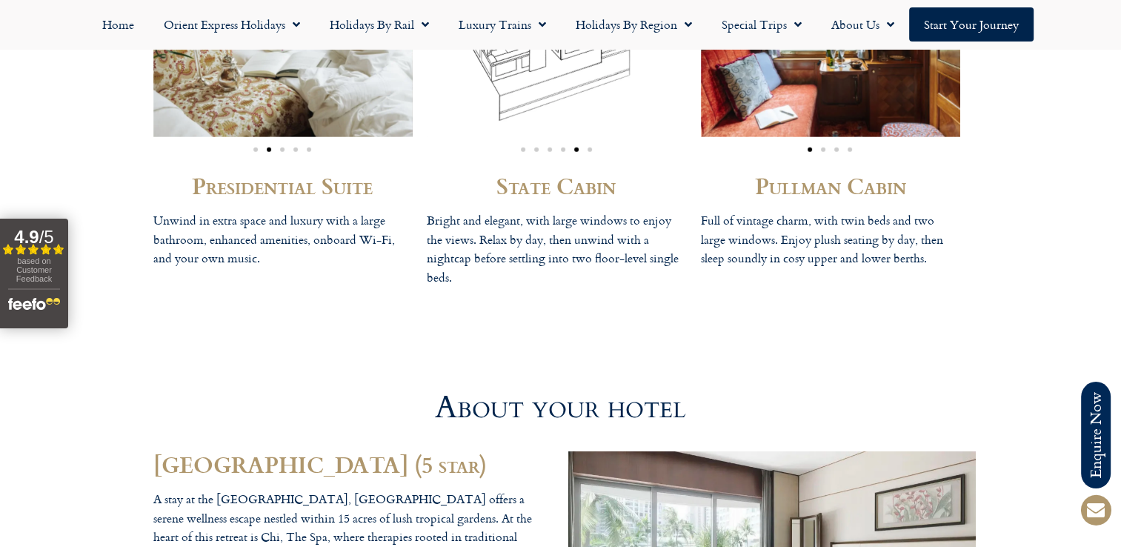
drag, startPoint x: 468, startPoint y: 262, endPoint x: 430, endPoint y: 197, distance: 75.3
click at [430, 211] on p "Bright and elegant, with large windows to enjoy the views. Relax by day, then u…" at bounding box center [556, 249] width 259 height 76
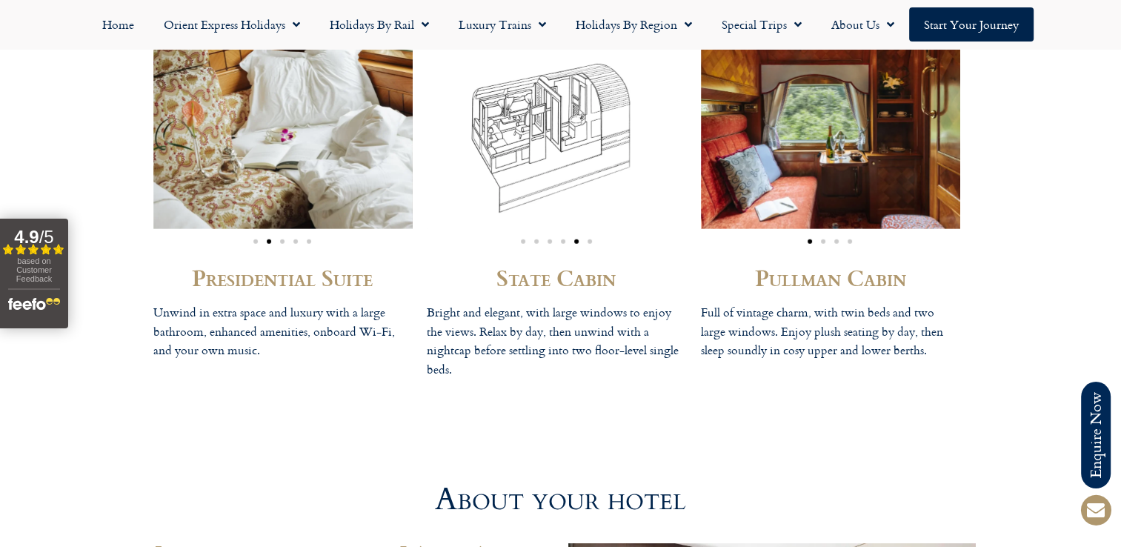
scroll to position [3999, 0]
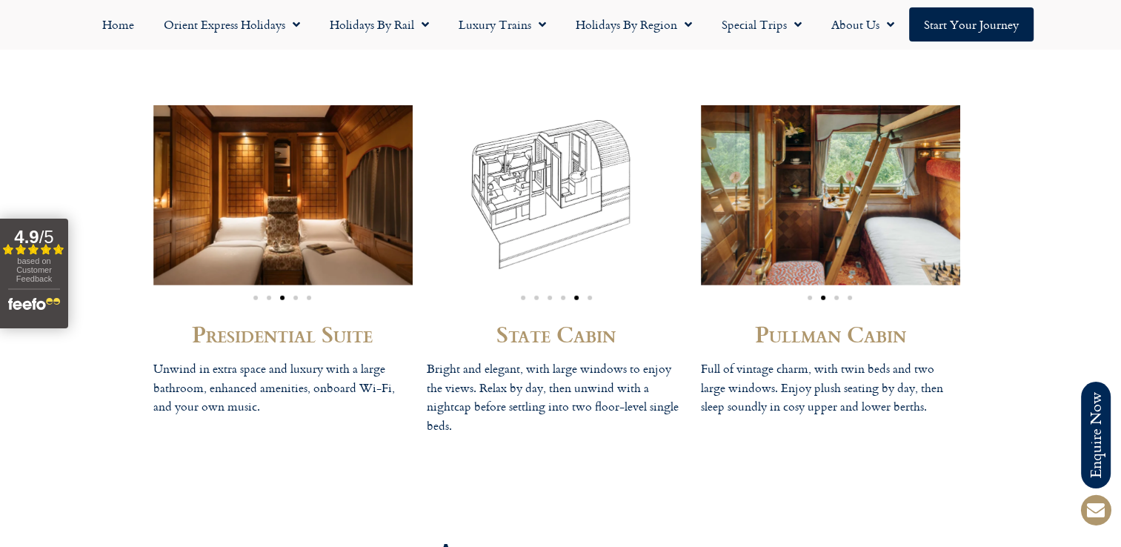
click at [563, 296] on span "Go to slide 4" at bounding box center [563, 298] width 4 height 4
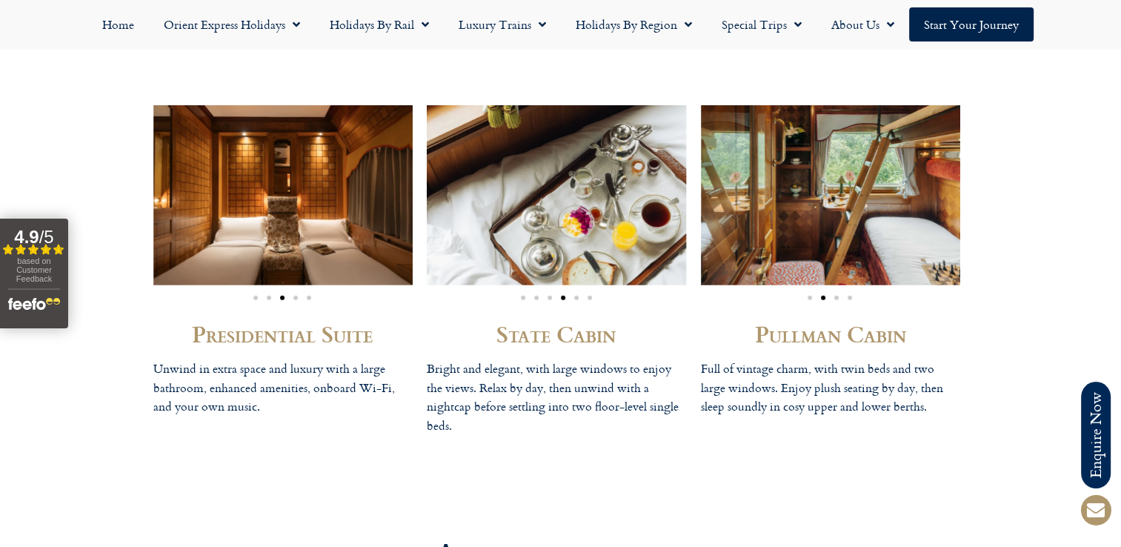
click at [555, 287] on div "Image Carousel" at bounding box center [556, 295] width 259 height 17
click at [552, 287] on div "Image Carousel" at bounding box center [556, 295] width 259 height 17
click at [547, 287] on div "Image Carousel" at bounding box center [556, 295] width 259 height 17
click at [529, 287] on div "Image Carousel" at bounding box center [556, 295] width 259 height 17
